Goal: Browse casually: Explore the website without a specific task or goal

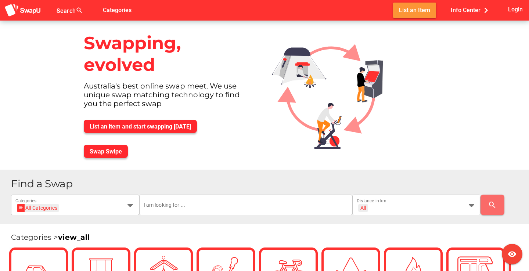
click at [416, 13] on span "List an Item" at bounding box center [414, 10] width 31 height 10
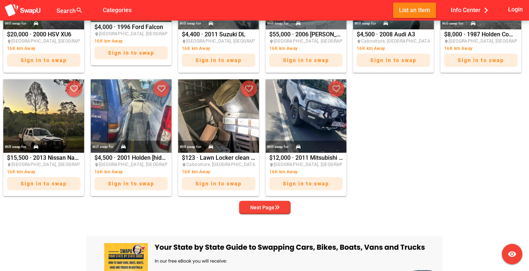
scroll to position [395, 0]
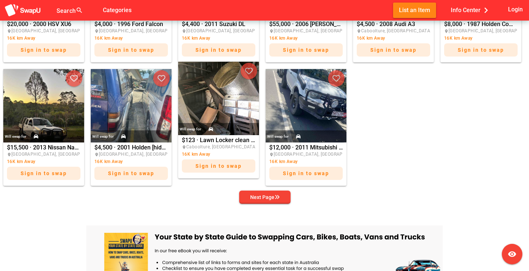
click at [220, 108] on img at bounding box center [218, 98] width 81 height 73
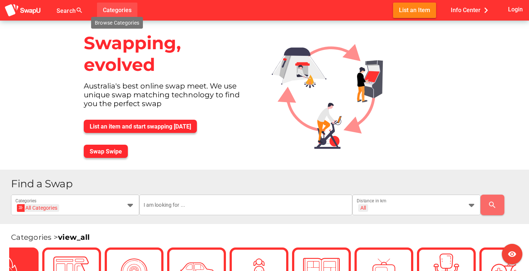
click at [115, 9] on span "Categories" at bounding box center [117, 10] width 29 height 12
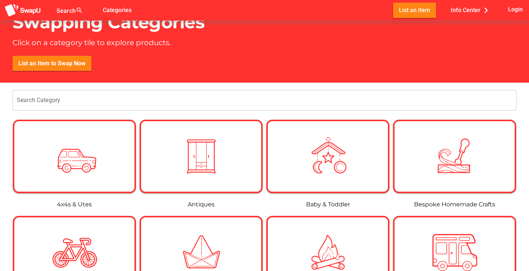
scroll to position [24, 0]
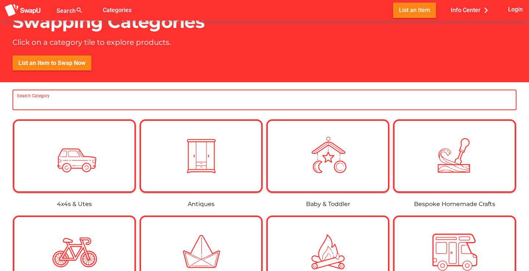
click at [102, 109] on input "Search Category" at bounding box center [264, 100] width 495 height 21
click at [99, 99] on input "Search Category" at bounding box center [264, 100] width 495 height 21
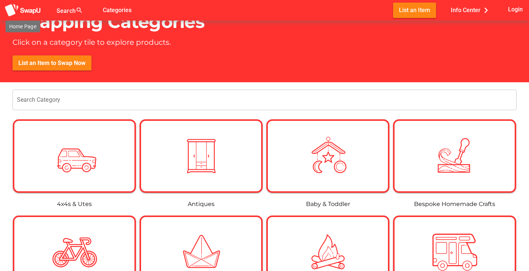
click at [23, 6] on img at bounding box center [22, 11] width 37 height 14
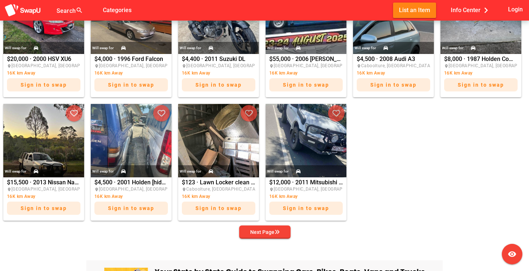
scroll to position [399, 0]
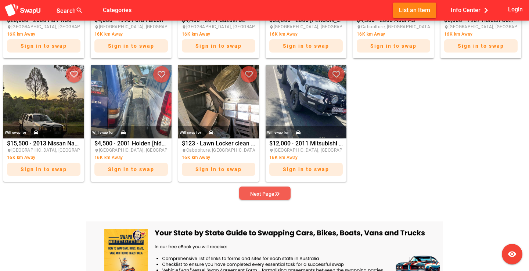
click at [258, 192] on div "Next Page" at bounding box center [264, 193] width 29 height 9
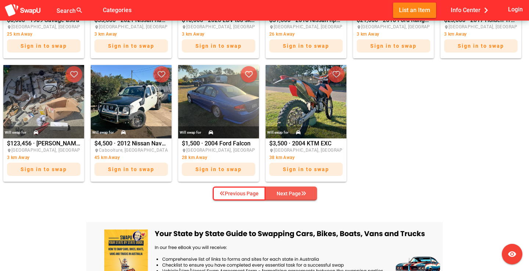
click at [283, 197] on span "Next Page" at bounding box center [291, 193] width 40 height 11
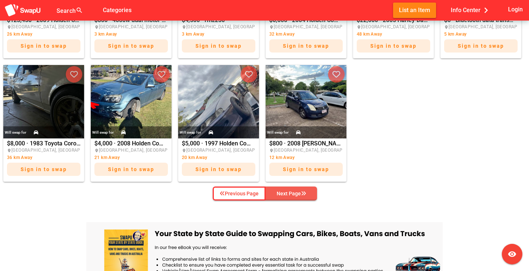
scroll to position [396, 0]
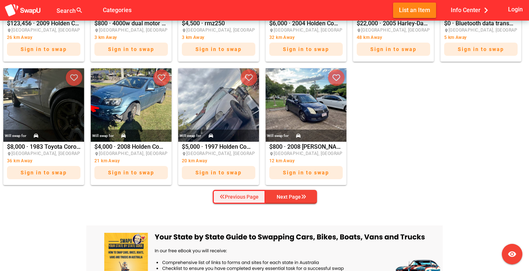
click at [237, 196] on div "Previous Page" at bounding box center [239, 196] width 39 height 9
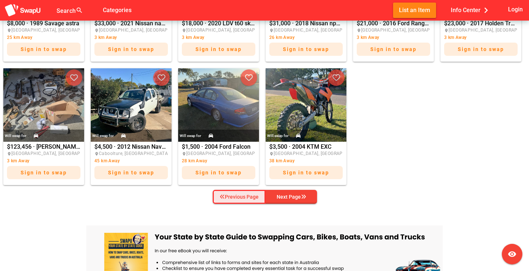
click at [237, 196] on div "Previous Page" at bounding box center [239, 196] width 39 height 9
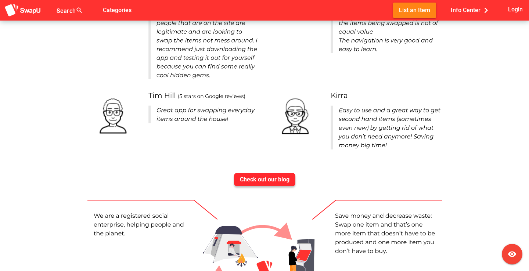
scroll to position [2730, 0]
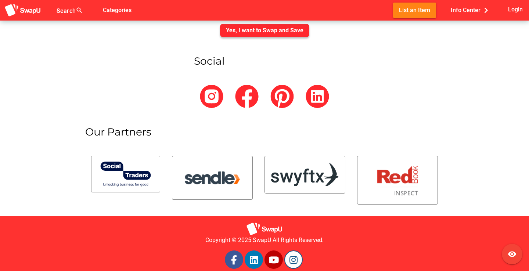
click at [290, 250] on link at bounding box center [293, 259] width 18 height 18
